Goal: Transaction & Acquisition: Register for event/course

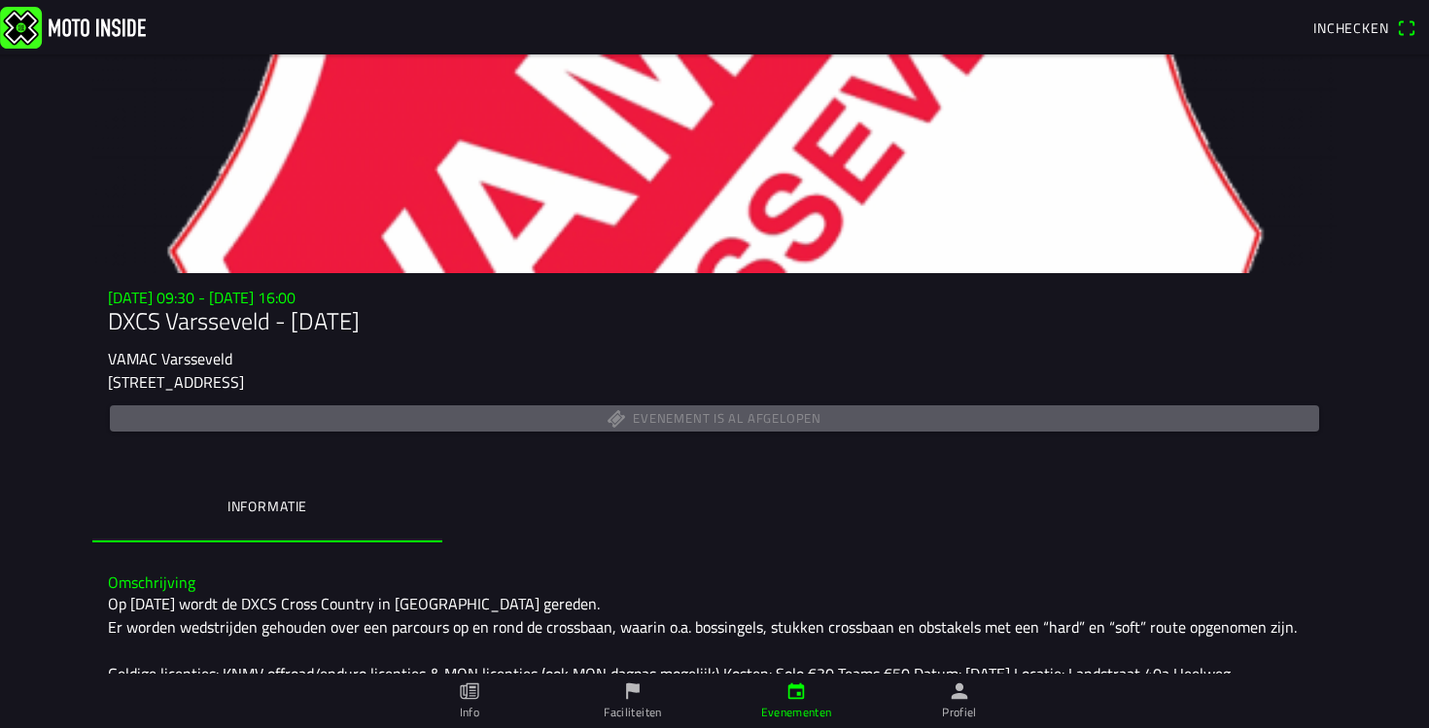
click at [70, 27] on img at bounding box center [73, 27] width 146 height 42
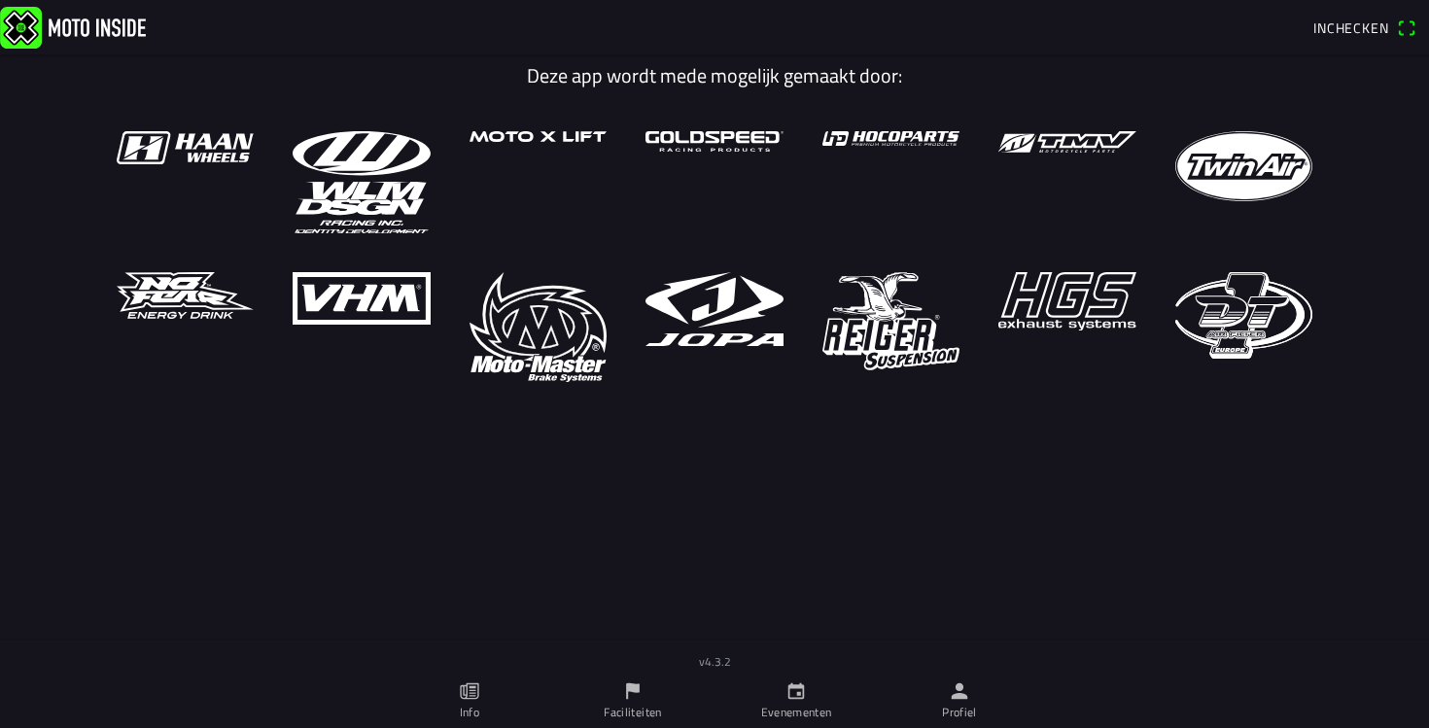
click at [810, 699] on link "Evenementen" at bounding box center [795, 701] width 163 height 54
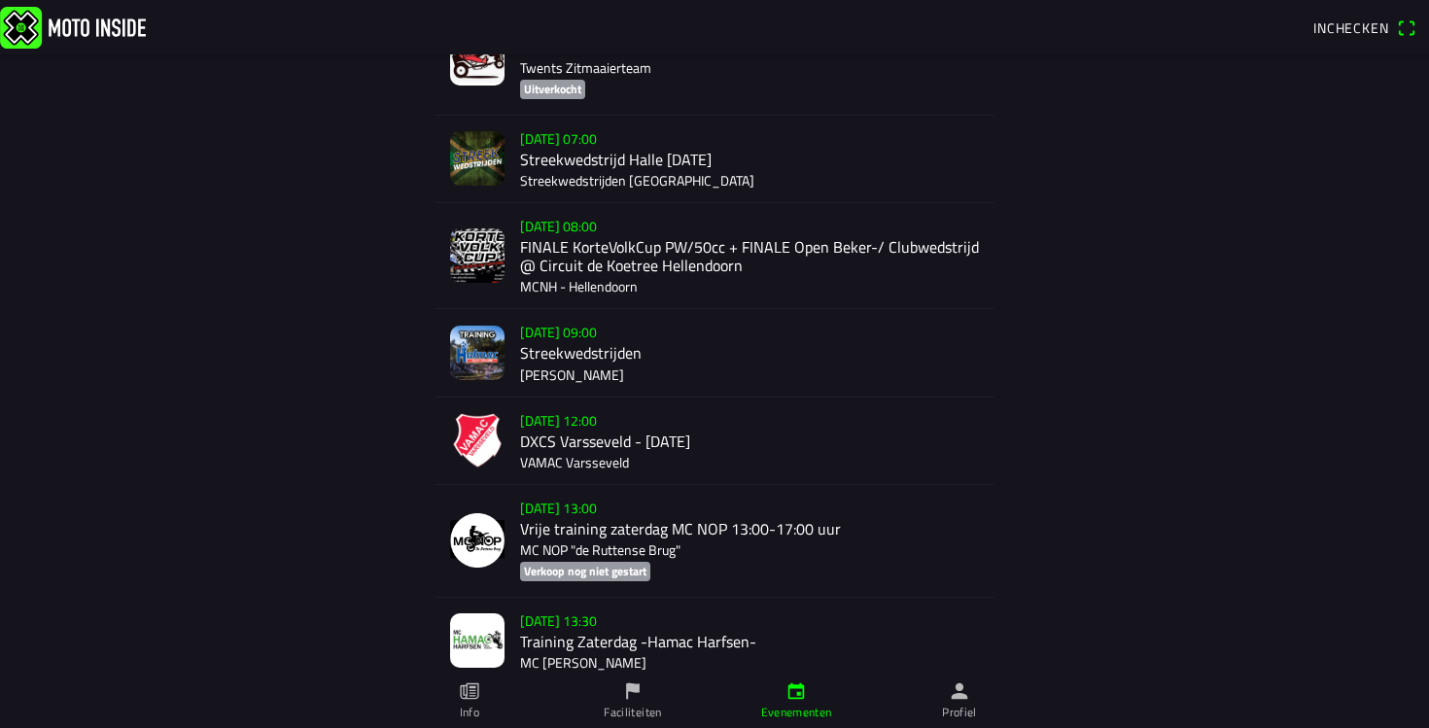
scroll to position [503, 0]
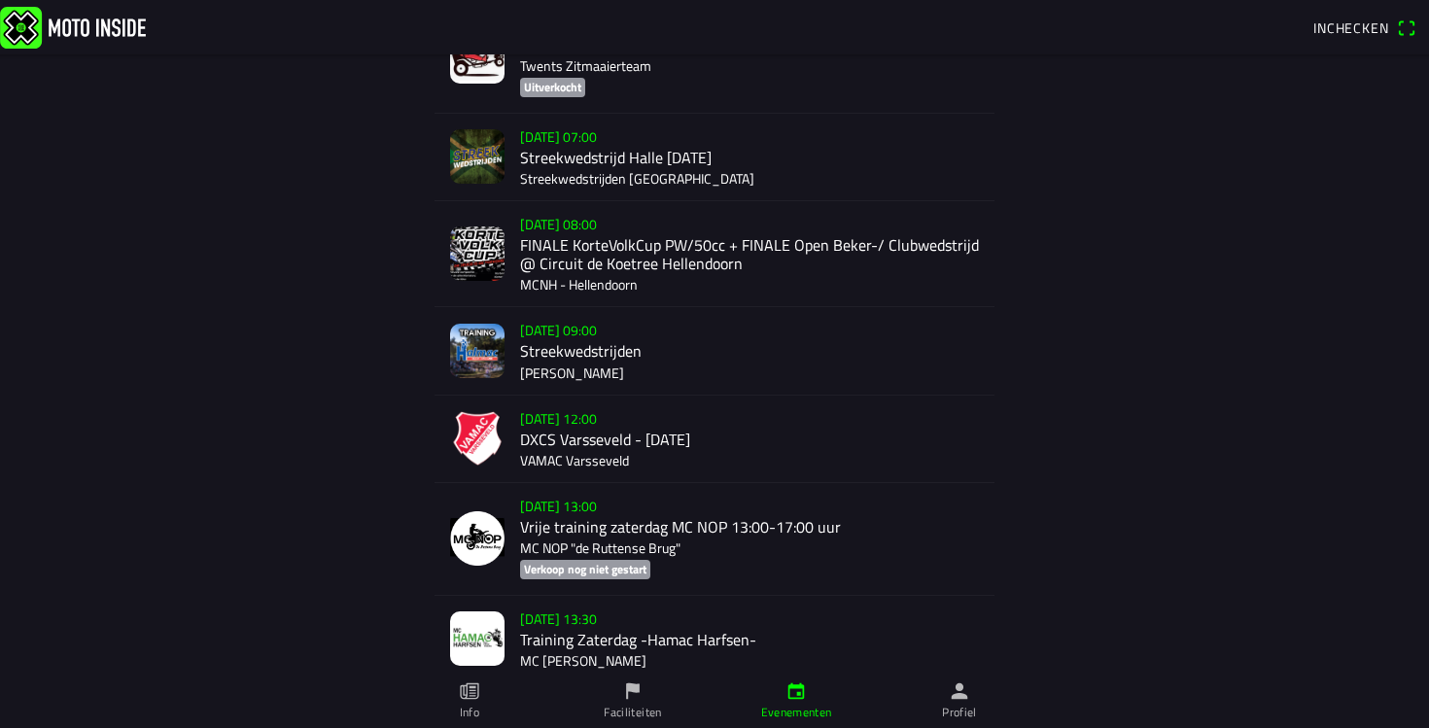
click at [593, 449] on div "za 13 sep. - 12:00 DXCS Varsseveld - Zaterdag 13 September VAMAC Varsseveld" at bounding box center [749, 439] width 459 height 87
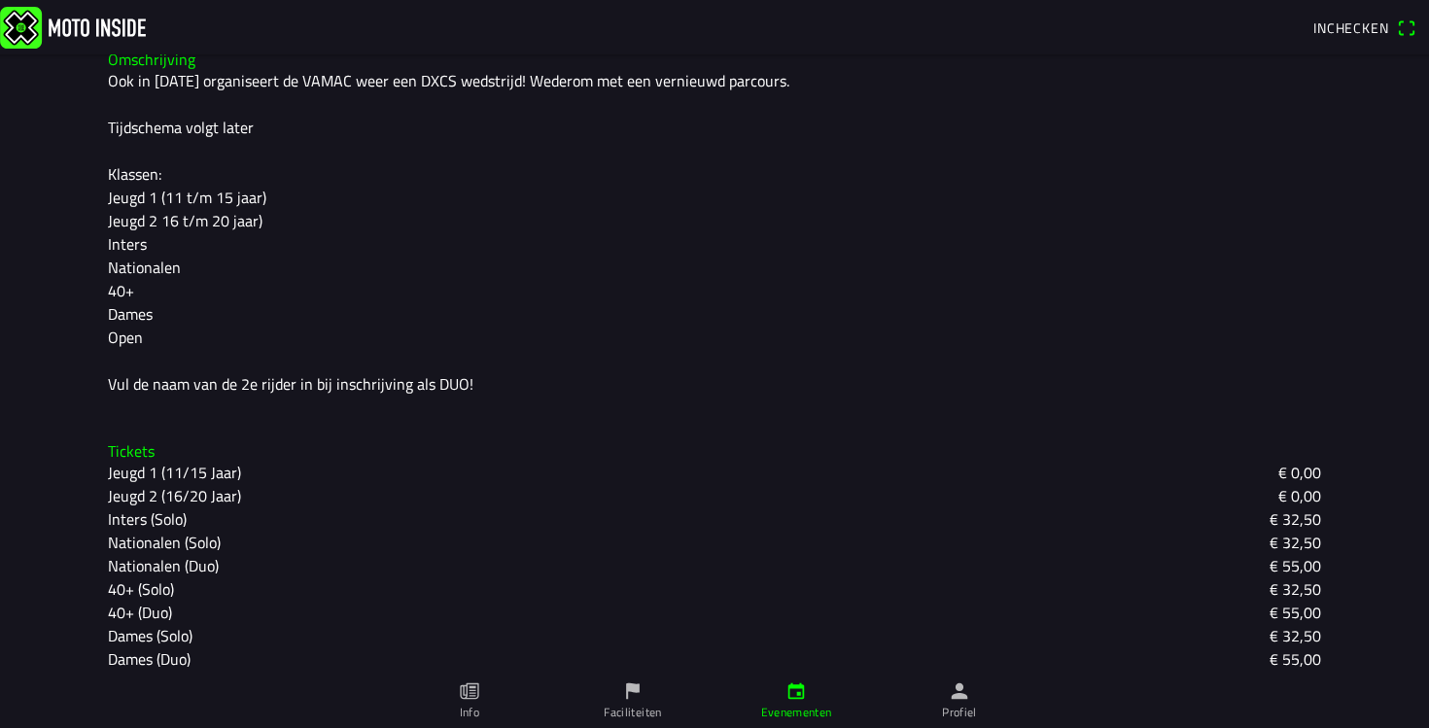
scroll to position [582, 0]
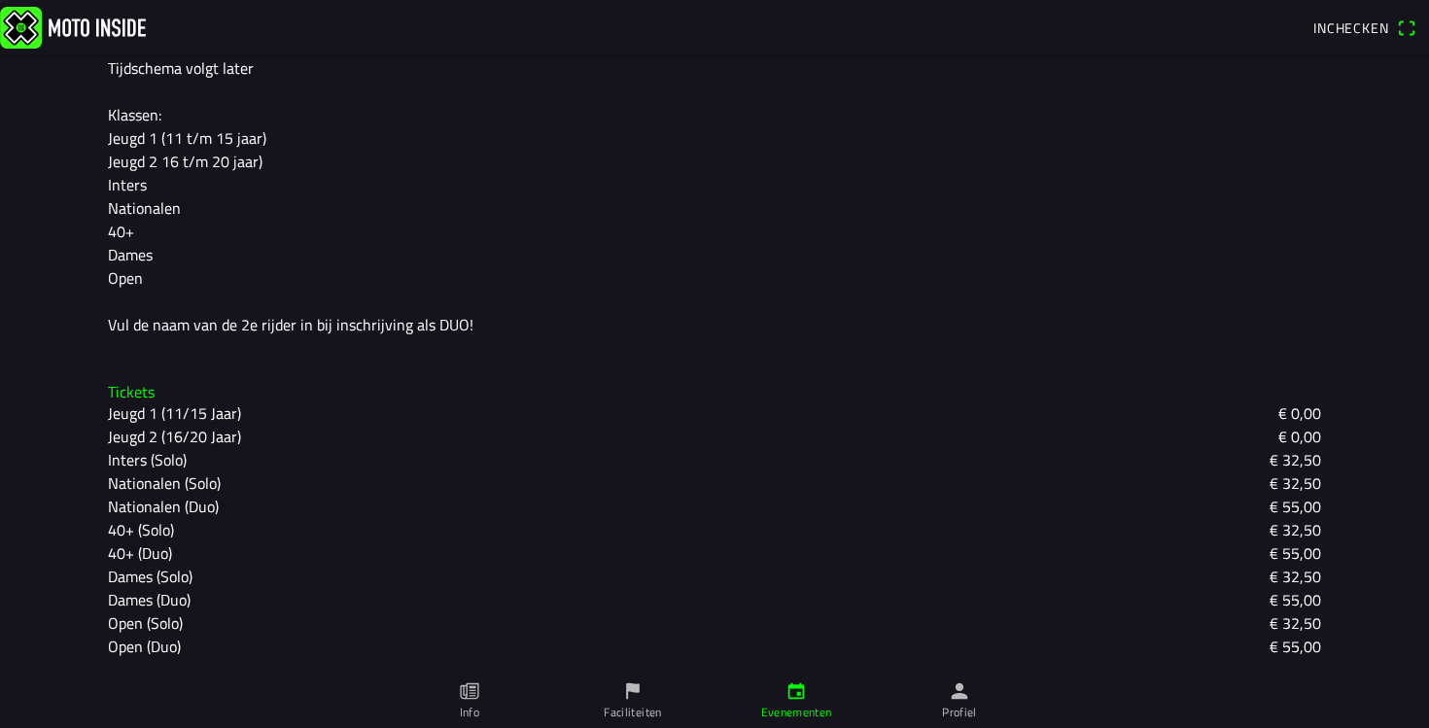
click at [0, 0] on slot "Jeugd 1 (11/15 Jaar)" at bounding box center [0, 0] width 0 height 0
click at [297, 434] on div "Jeugd 2 (16/20 Jaar) € 0,00" at bounding box center [714, 436] width 1213 height 23
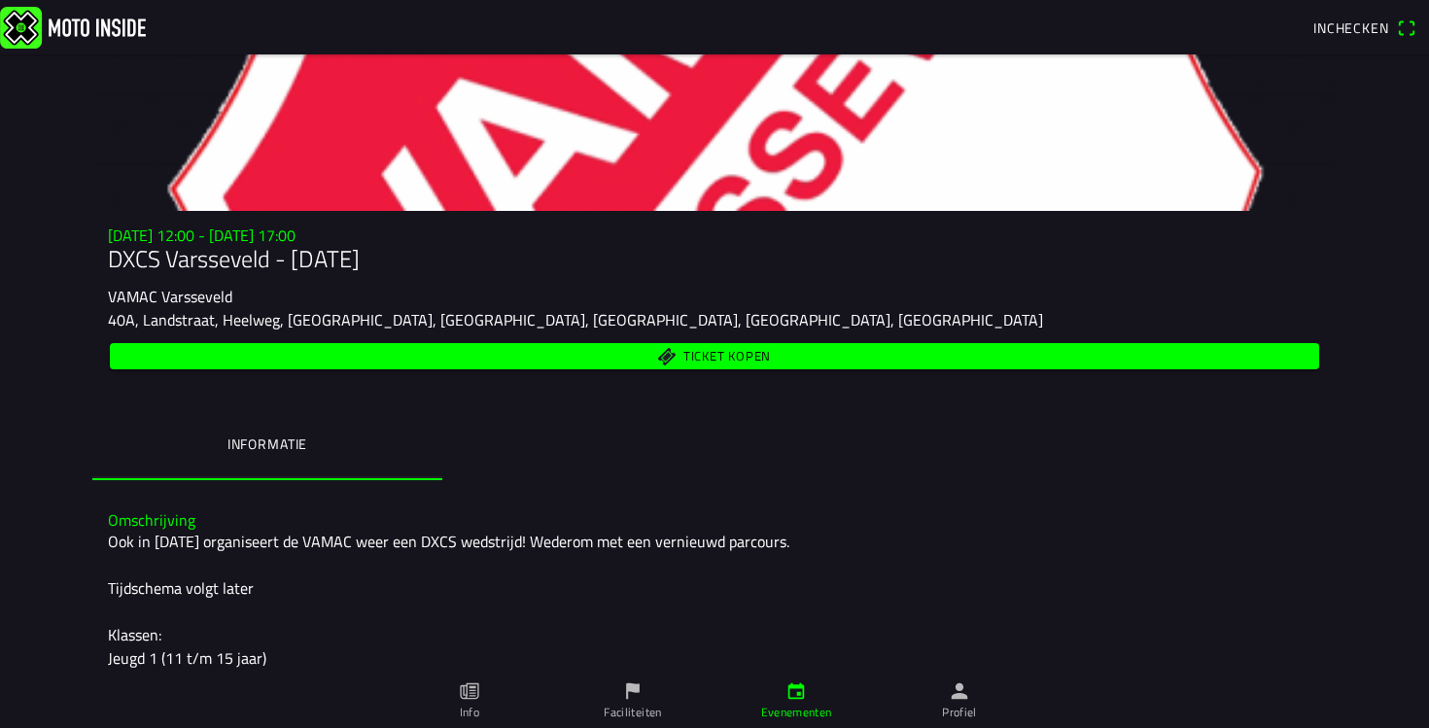
scroll to position [31, 0]
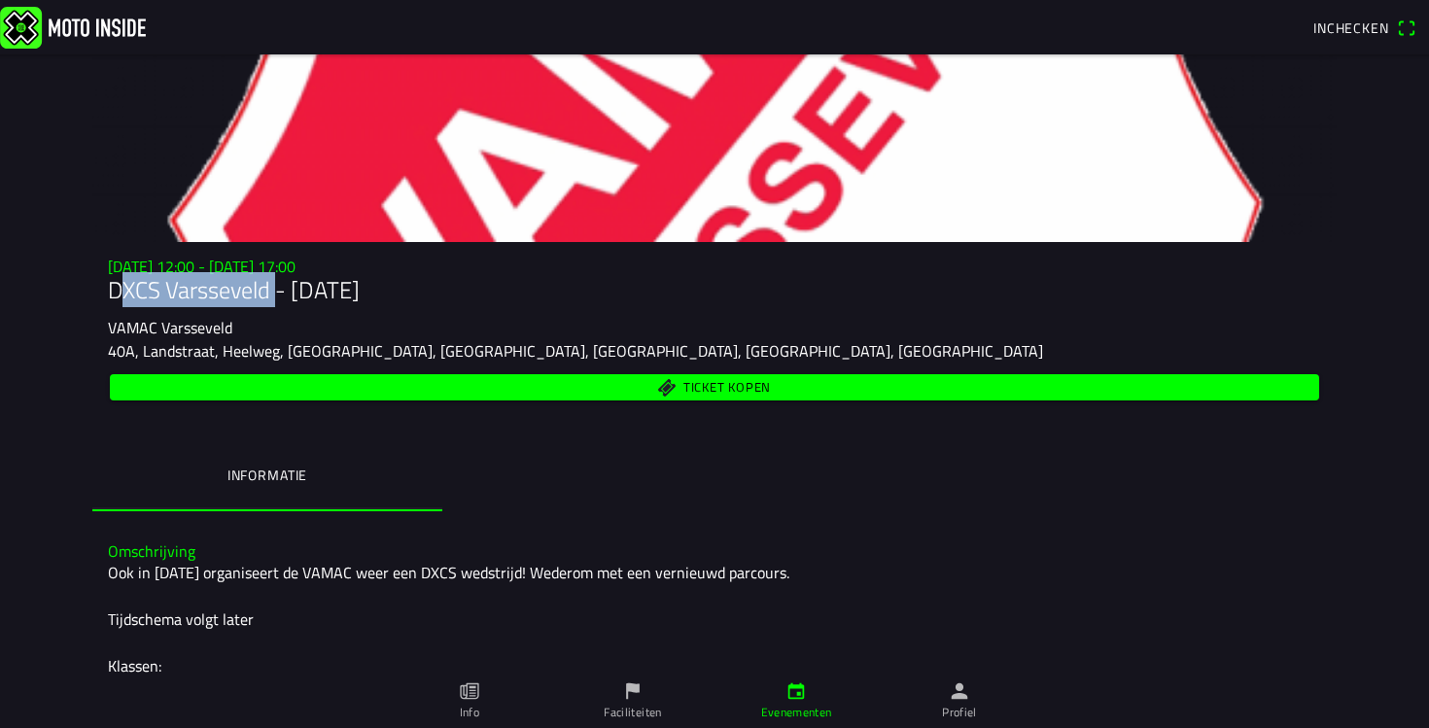
drag, startPoint x: 111, startPoint y: 289, endPoint x: 267, endPoint y: 280, distance: 156.7
click at [267, 280] on h1 "DXCS Varsseveld - [DATE]" at bounding box center [714, 290] width 1213 height 28
copy h1 "DXCS Varsseveld"
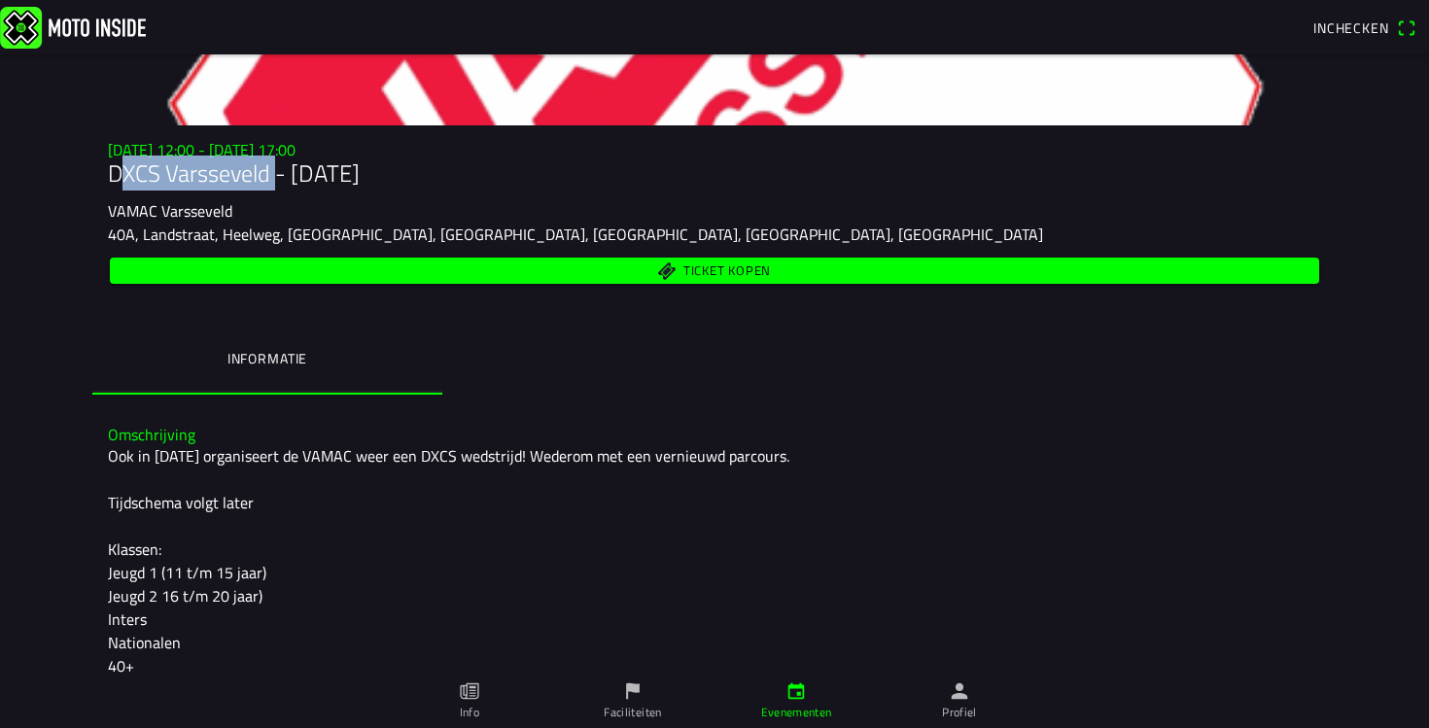
scroll to position [189, 0]
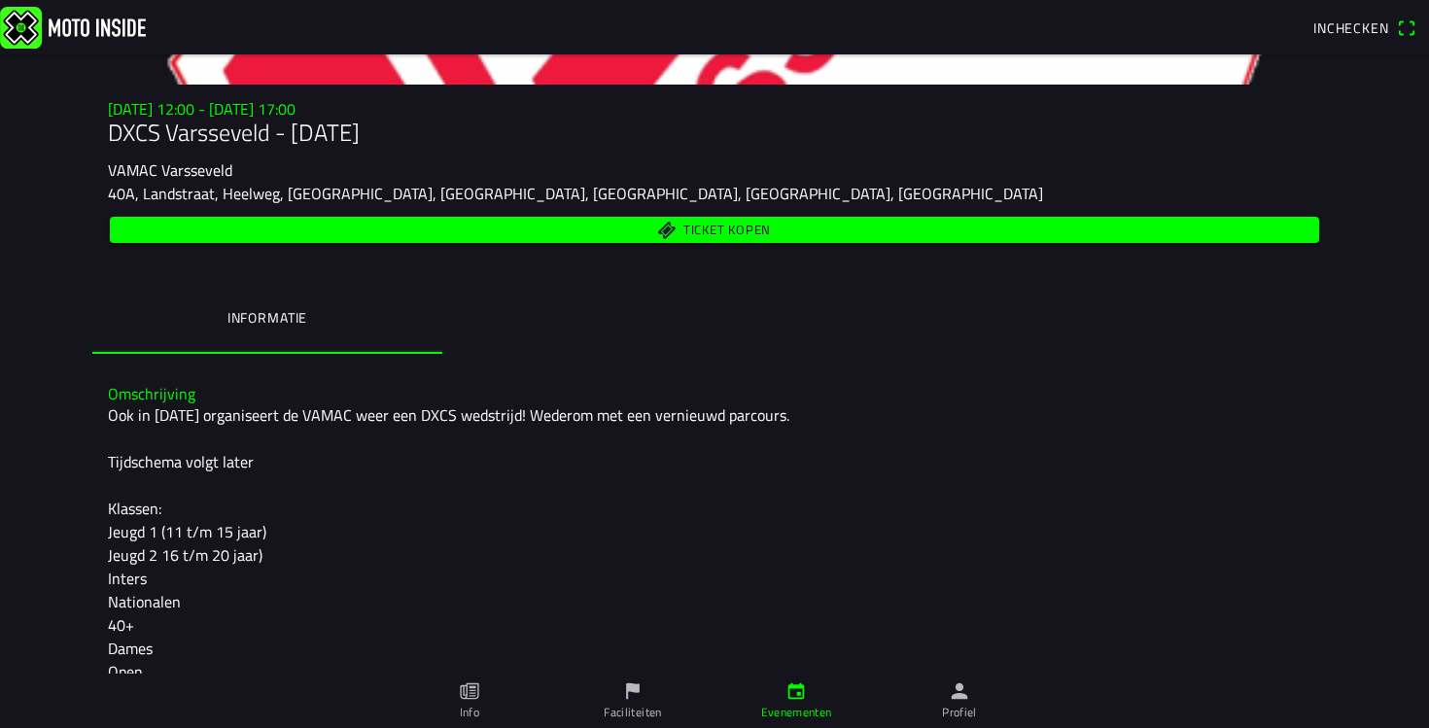
click at [613, 329] on ion-segment "Informatie" at bounding box center [714, 320] width 1244 height 68
click at [668, 236] on span "Ticket kopen" at bounding box center [714, 230] width 1187 height 26
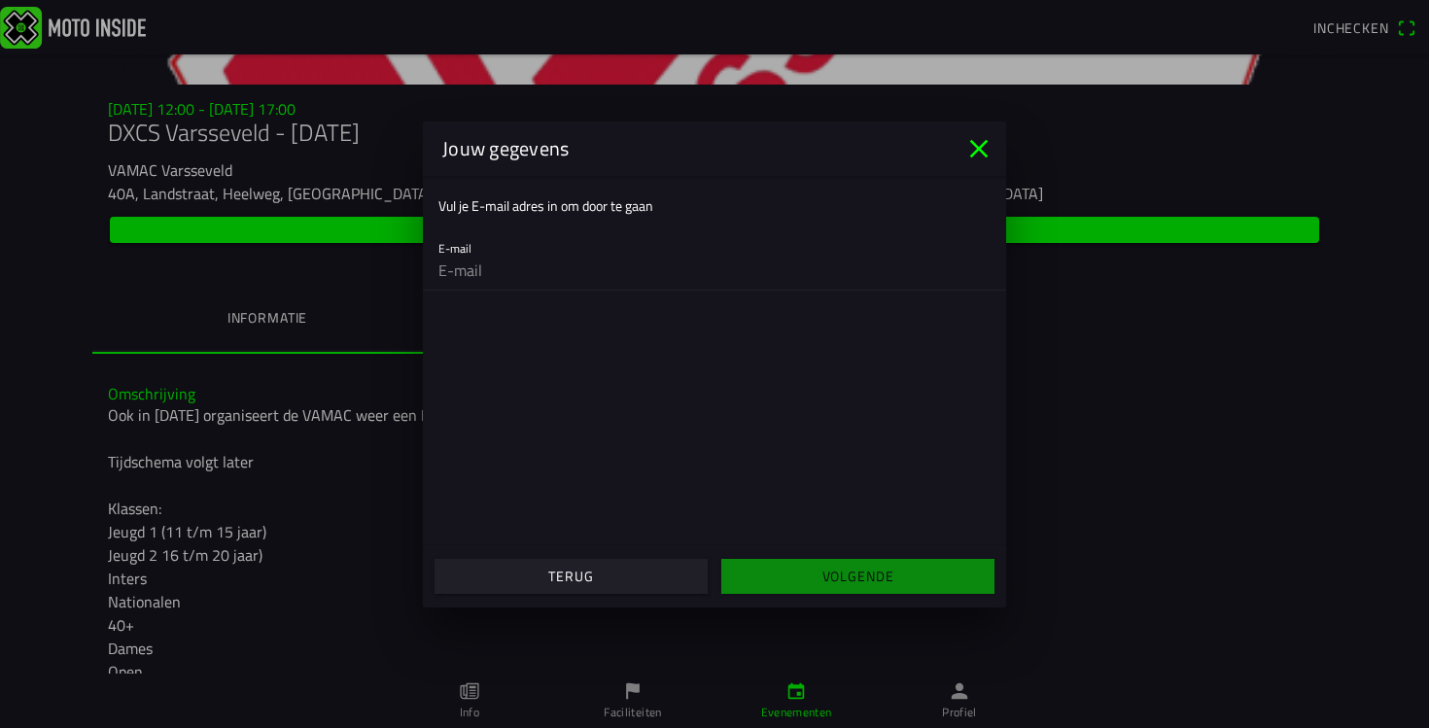
click at [987, 138] on icon "close" at bounding box center [978, 148] width 31 height 31
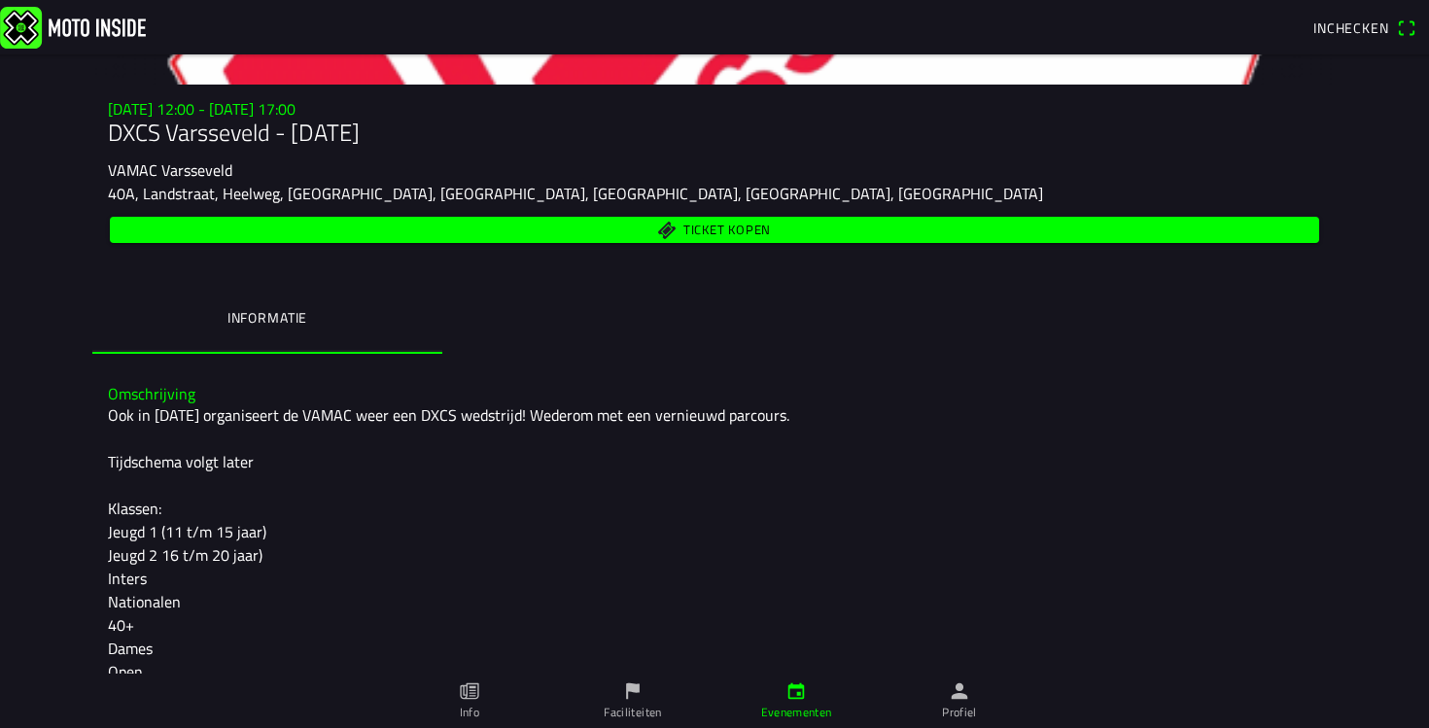
click at [801, 213] on div "Ticket kopen" at bounding box center [714, 230] width 1213 height 34
click at [778, 238] on span "Ticket kopen" at bounding box center [714, 230] width 1187 height 26
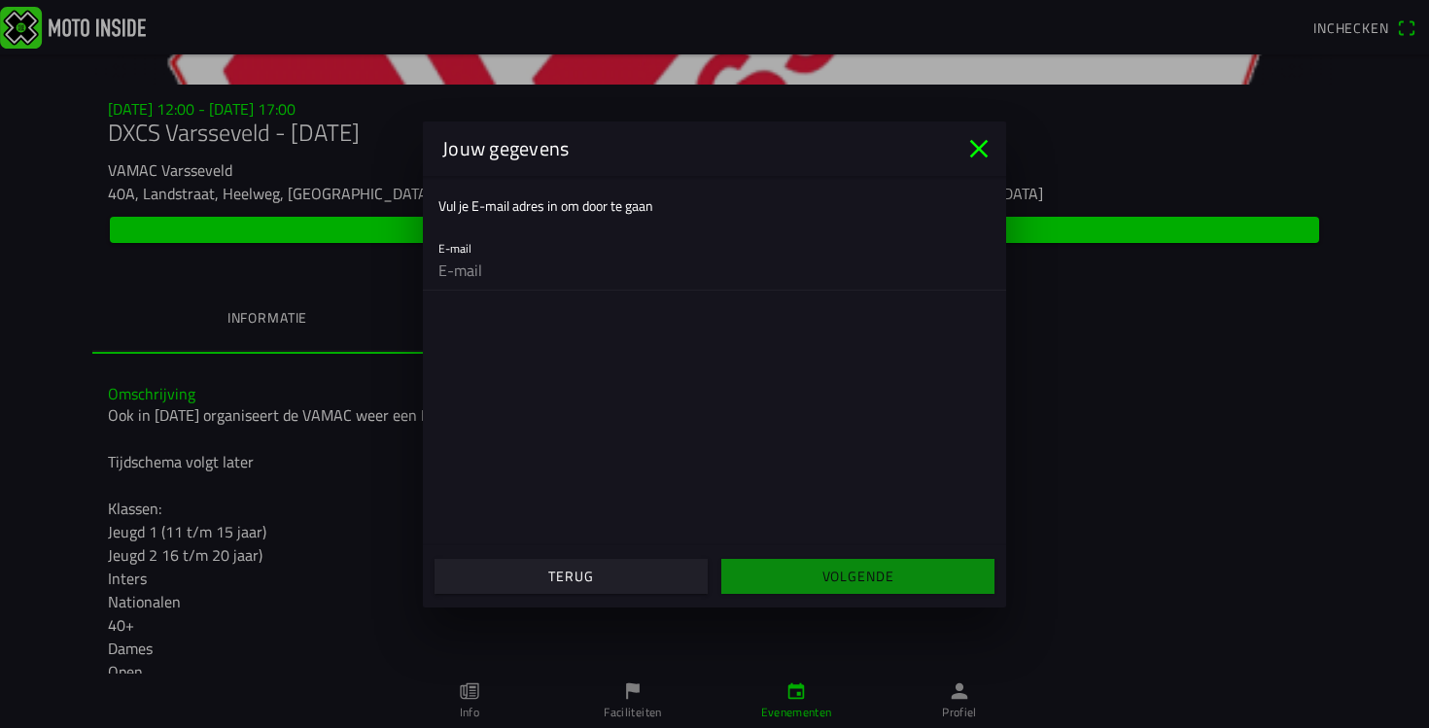
click at [577, 272] on input "email" at bounding box center [714, 270] width 552 height 39
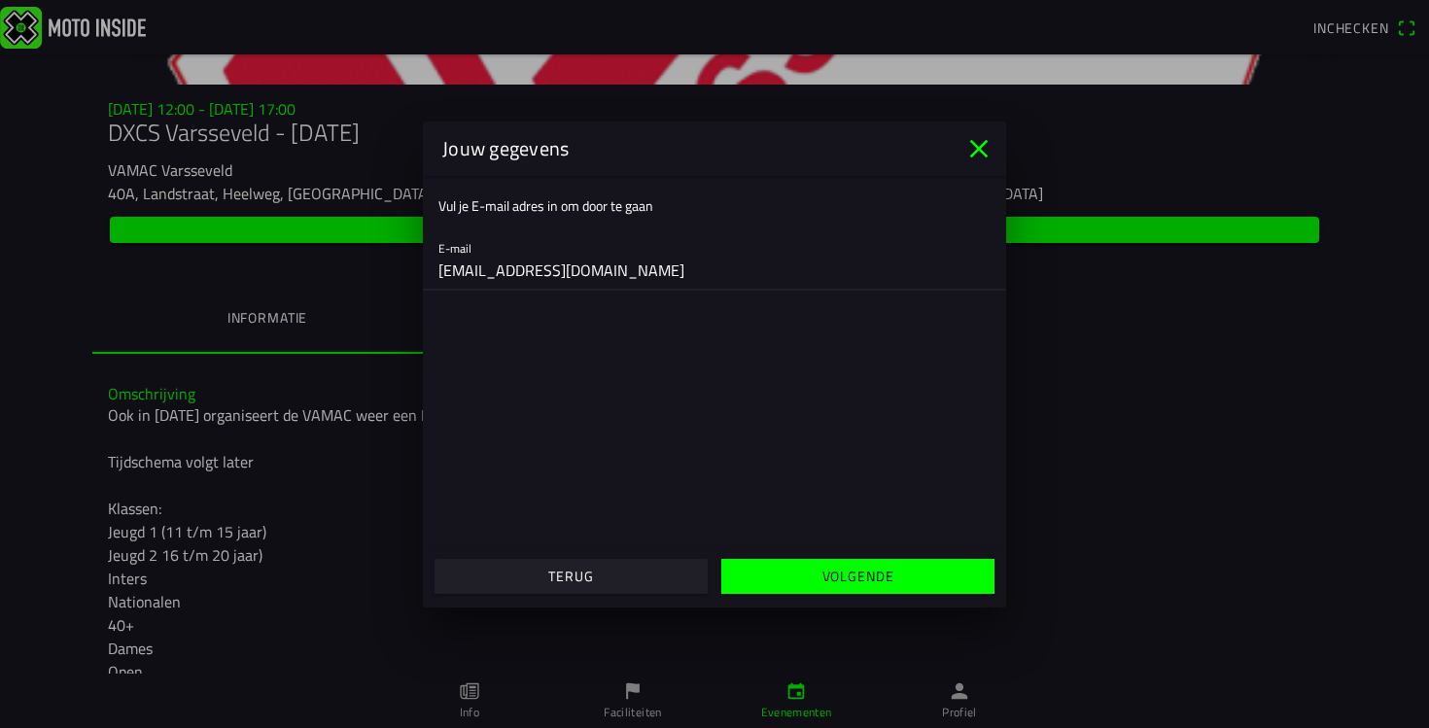
type input "mikekamperman@gmail.com"
click at [0, 0] on slot "Volgende" at bounding box center [0, 0] width 0 height 0
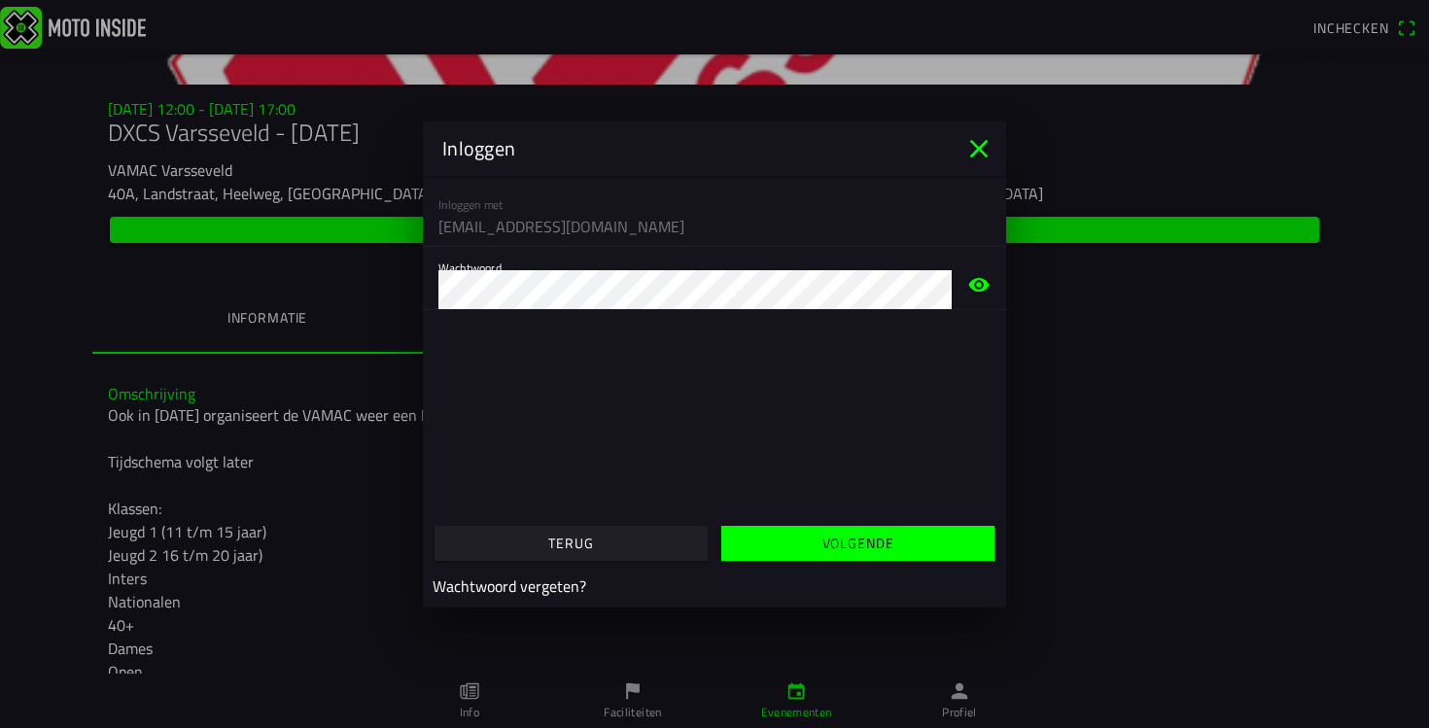
click at [0, 0] on slot "Volgende" at bounding box center [0, 0] width 0 height 0
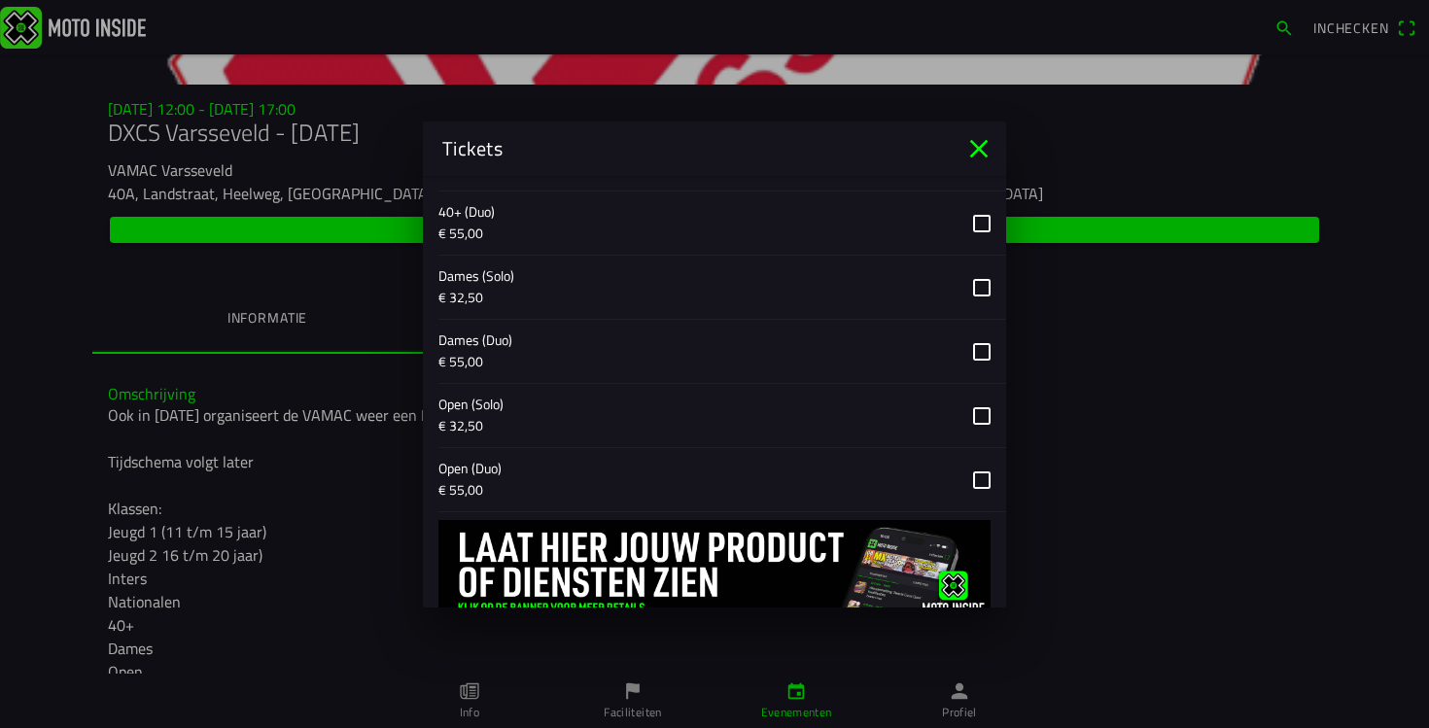
scroll to position [1120, 0]
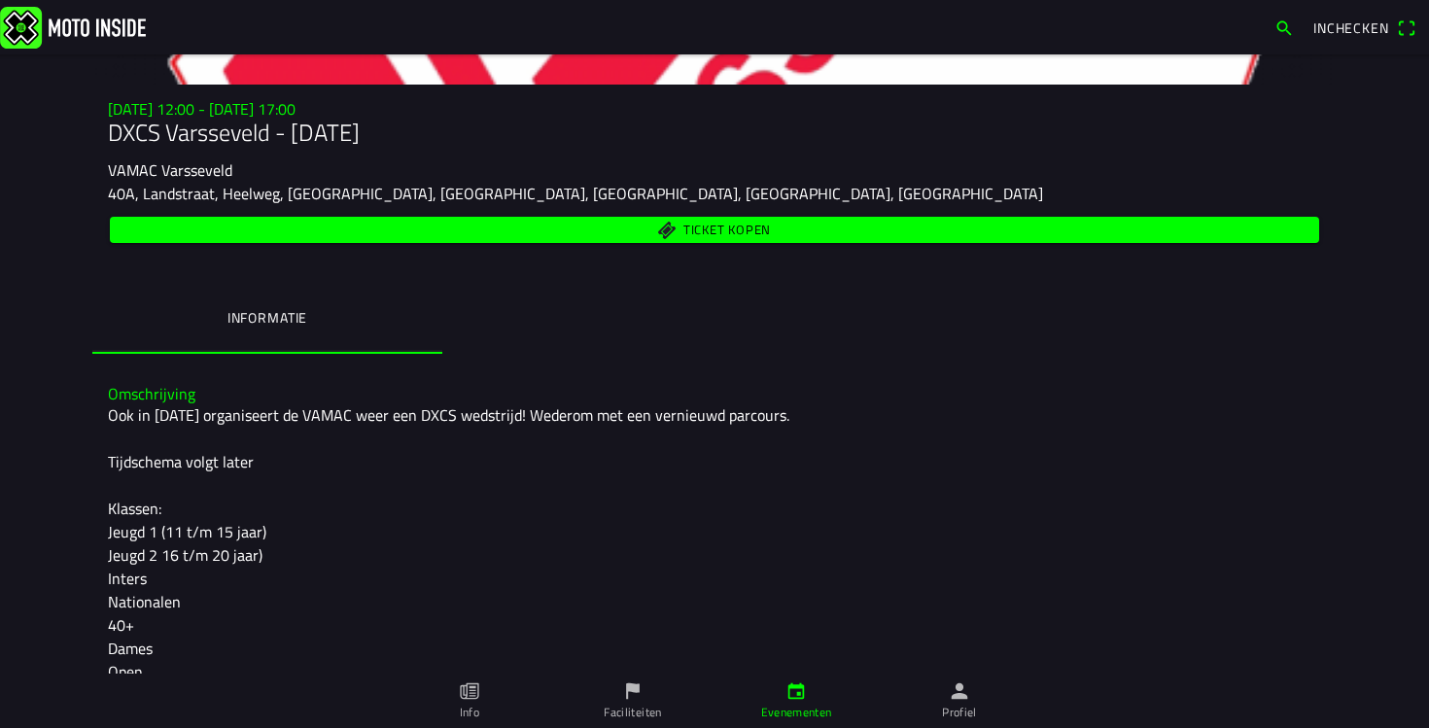
click at [1090, 447] on ion-backdrop at bounding box center [714, 364] width 1429 height 728
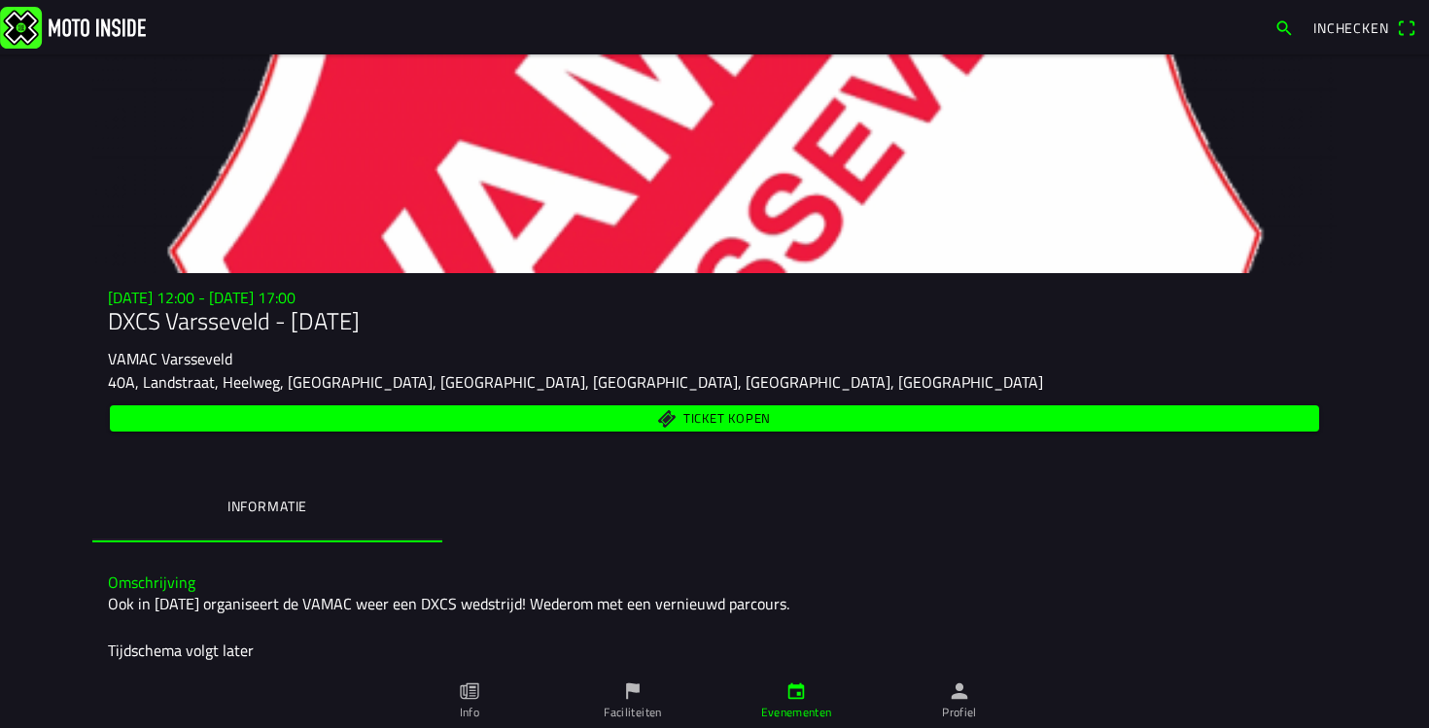
click at [270, 501] on ion-label "Informatie" at bounding box center [267, 506] width 80 height 21
click at [551, 536] on ion-segment "Informatie" at bounding box center [714, 508] width 1244 height 68
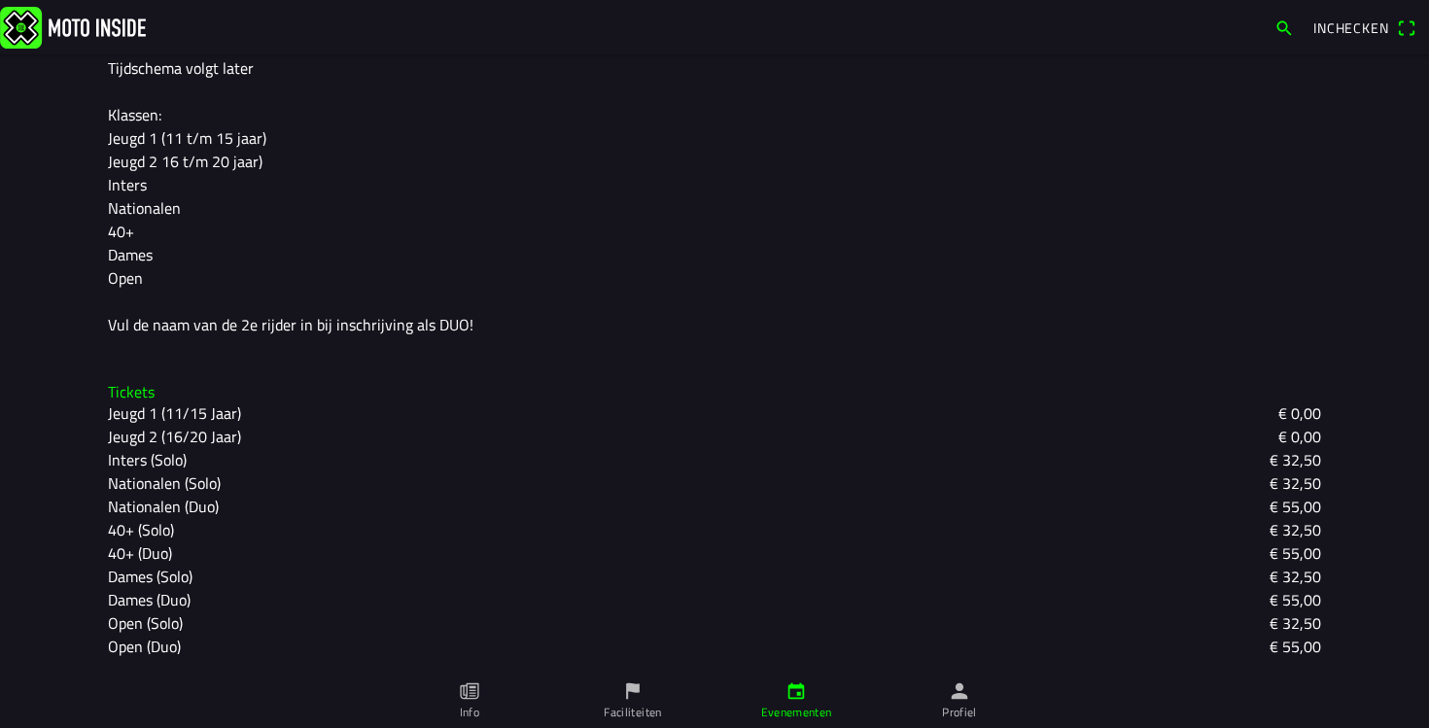
scroll to position [561, 0]
